Goal: Register for event/course

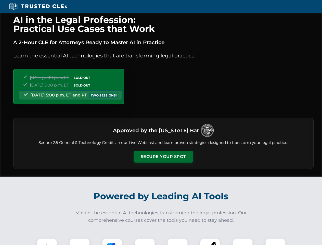
click at [163, 156] on button "Secure Your Spot" at bounding box center [164, 157] width 60 height 12
click at [47, 241] on img at bounding box center [47, 248] width 15 height 15
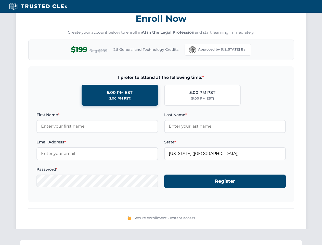
scroll to position [500, 0]
